Goal: Task Accomplishment & Management: Use online tool/utility

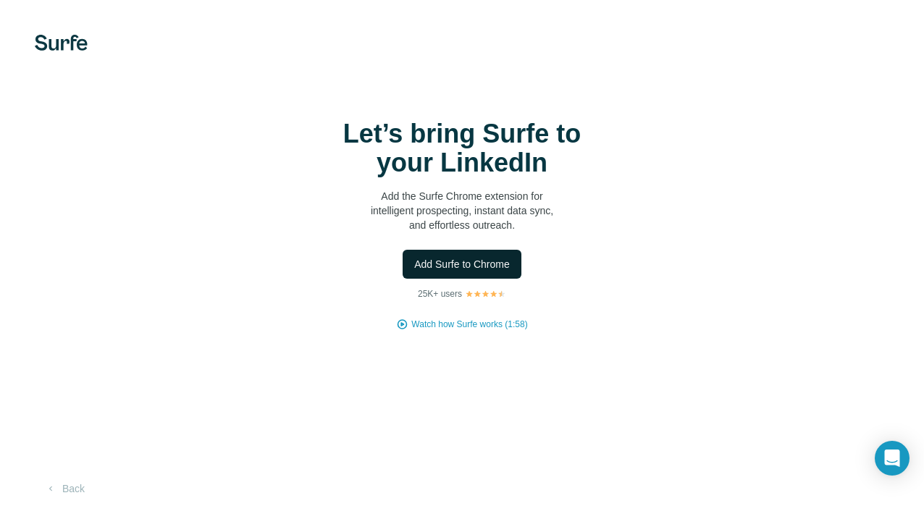
click at [469, 272] on button "Add Surfe to Chrome" at bounding box center [462, 264] width 119 height 29
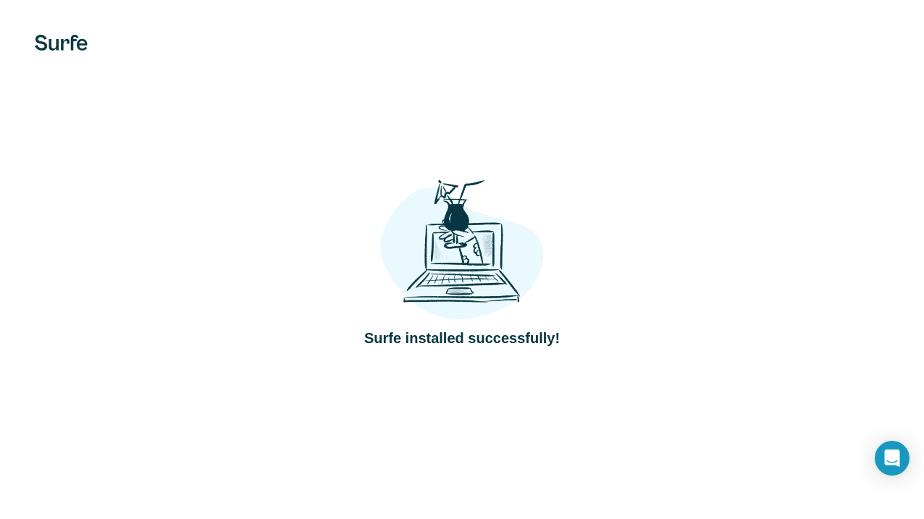
click at [463, 403] on div "Surfe installed successfully!" at bounding box center [462, 259] width 924 height 519
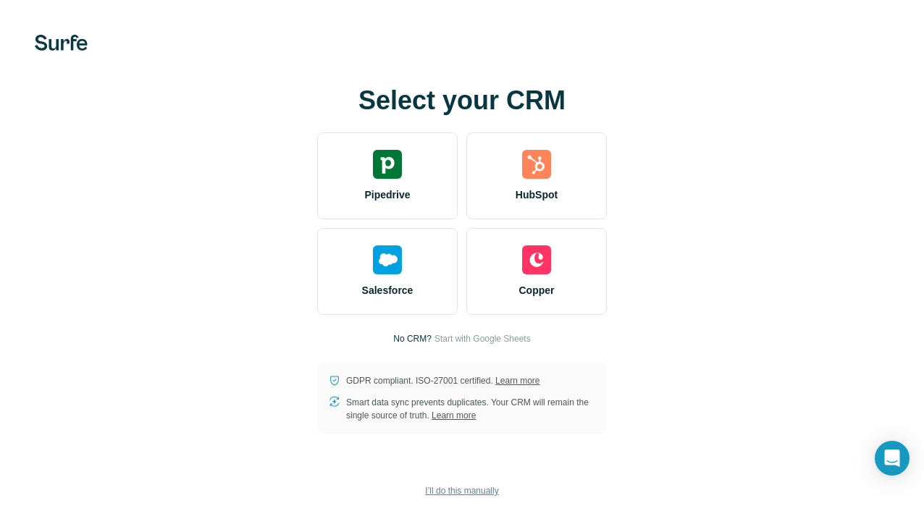
click at [453, 493] on span "I’ll do this manually" at bounding box center [461, 491] width 73 height 13
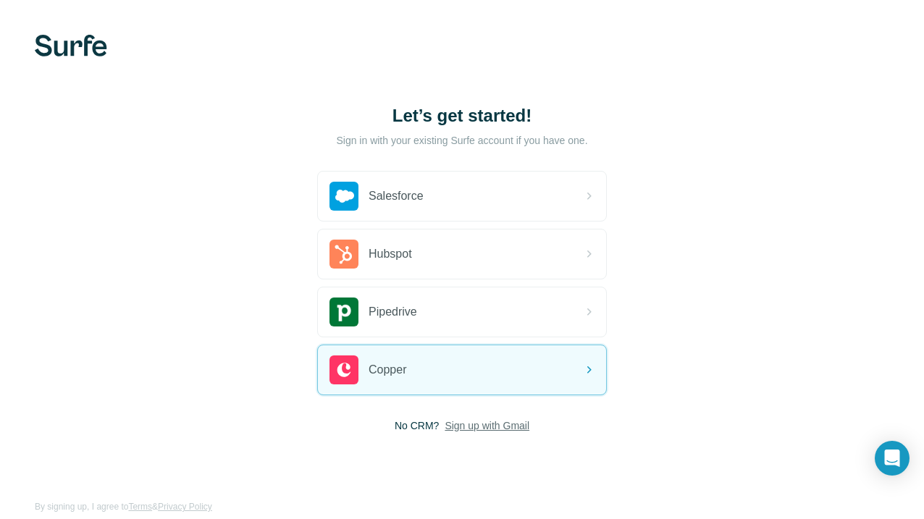
click at [455, 429] on span "Sign up with Gmail" at bounding box center [487, 426] width 85 height 14
click at [444, 461] on button "Sign up with Google" at bounding box center [462, 462] width 290 height 29
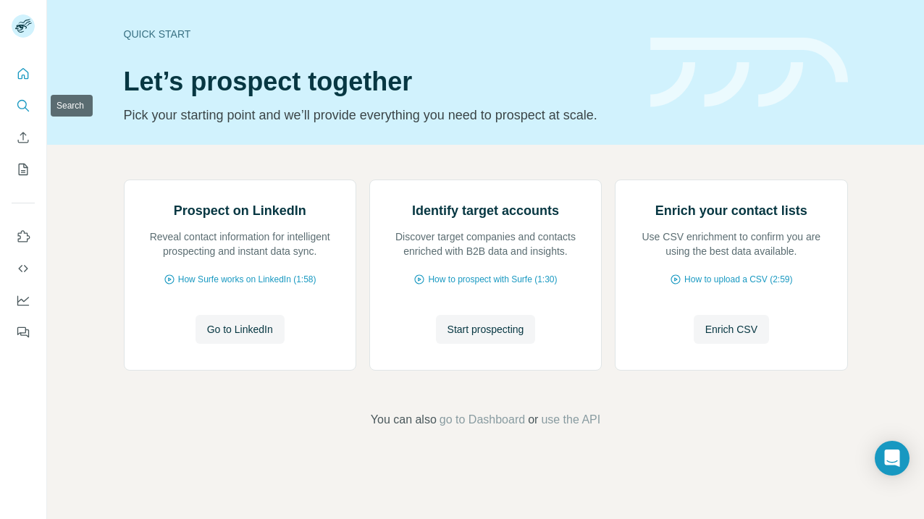
click at [22, 101] on icon "Search" at bounding box center [23, 106] width 14 height 14
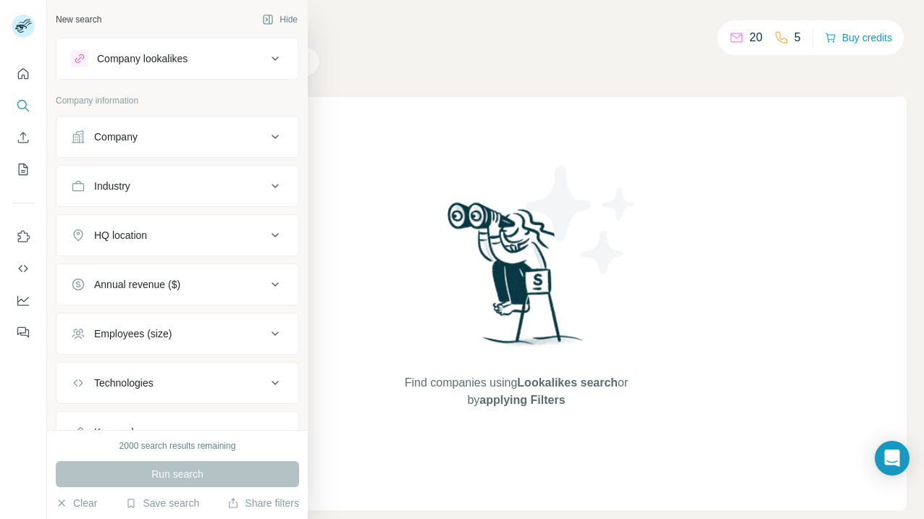
click at [127, 139] on div "Company" at bounding box center [115, 137] width 43 height 14
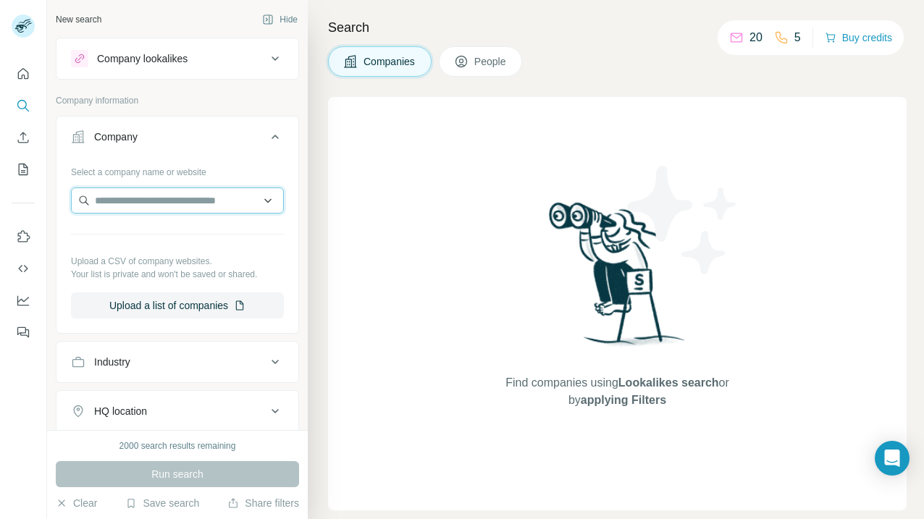
click at [127, 202] on input "text" at bounding box center [177, 201] width 213 height 26
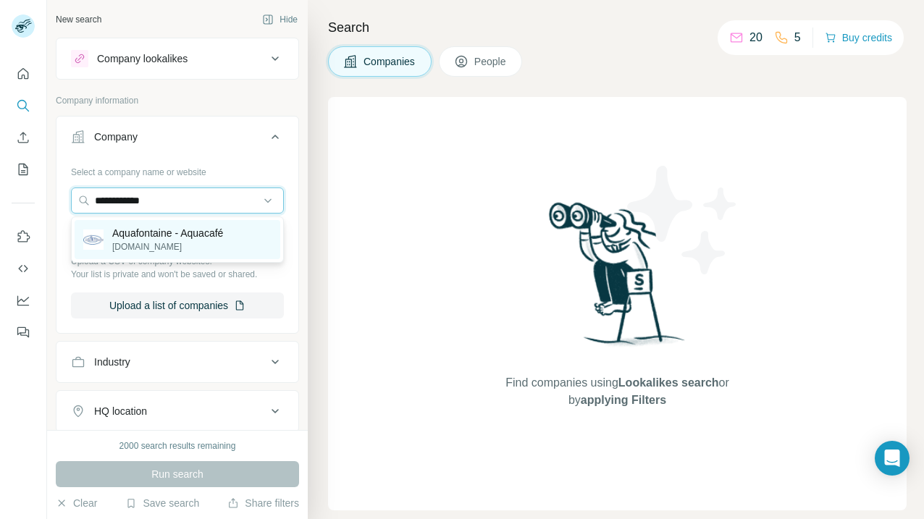
type input "**********"
click at [179, 240] on p "[DOMAIN_NAME]" at bounding box center [167, 246] width 111 height 13
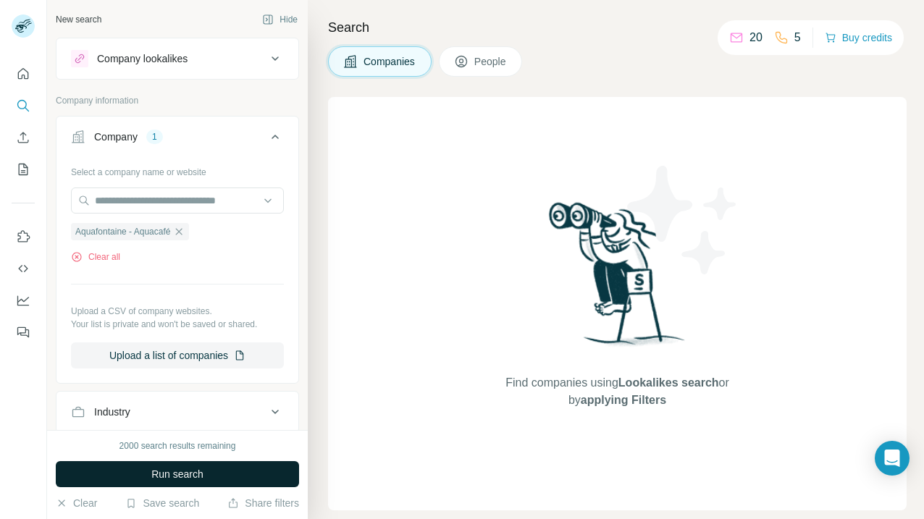
click at [148, 477] on button "Run search" at bounding box center [177, 474] width 243 height 26
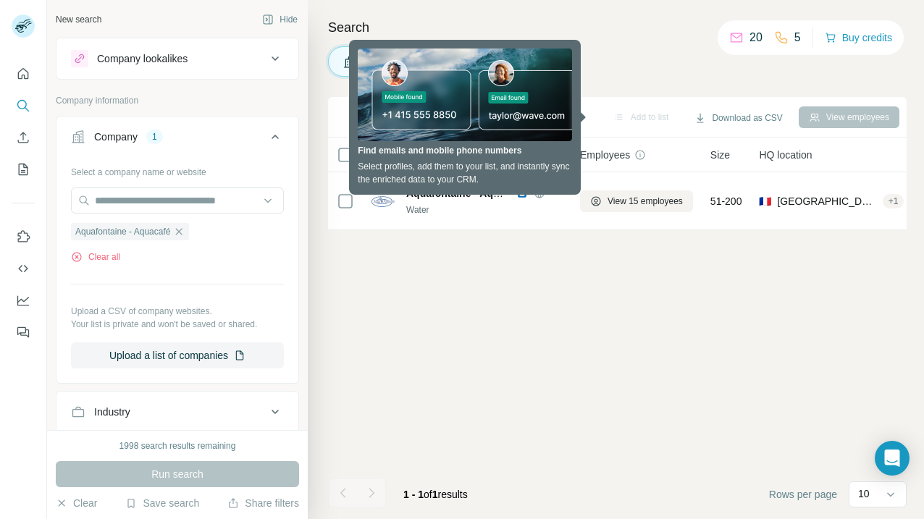
click at [417, 333] on div "Add to list Download as CSV View employees 0 selected Companies Employees Size …" at bounding box center [617, 308] width 579 height 422
click at [446, 290] on div "Add to list Download as CSV View employees 0 selected Companies Employees Size …" at bounding box center [617, 308] width 579 height 422
